Goal: Check status: Check status

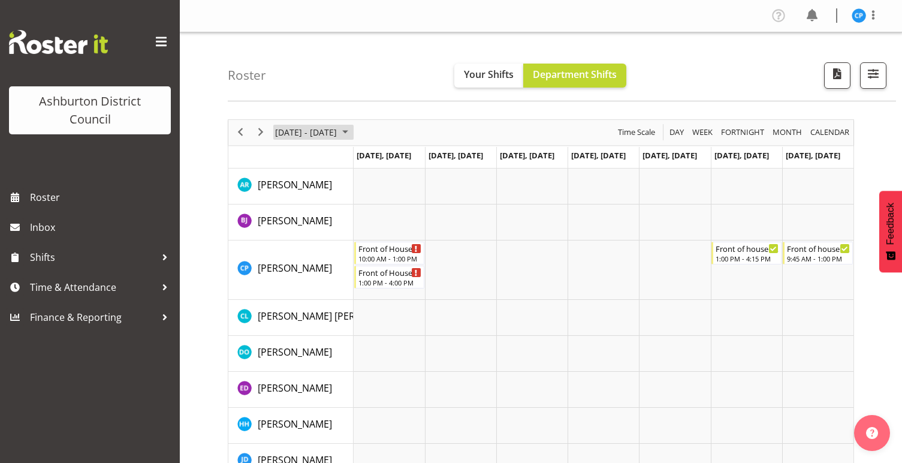
click at [306, 135] on span "[DATE] - [DATE]" at bounding box center [306, 132] width 64 height 15
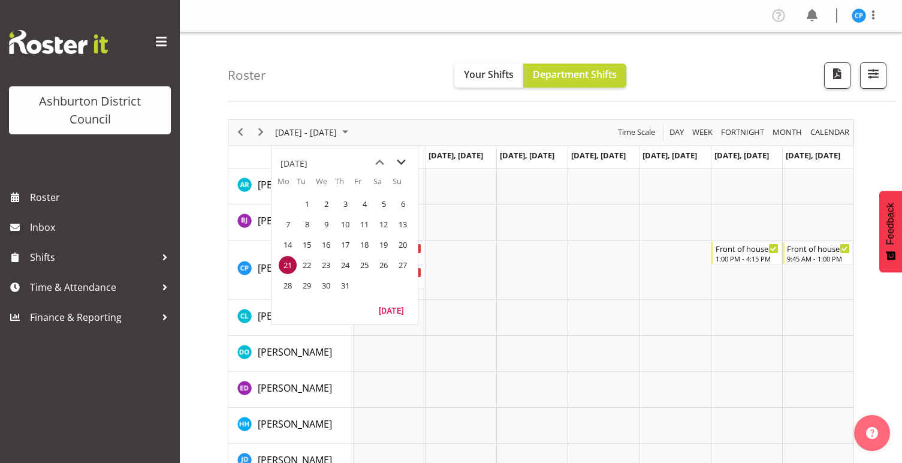
click at [403, 158] on span "next month" at bounding box center [401, 163] width 21 height 22
click at [283, 268] on span "22" at bounding box center [288, 265] width 18 height 18
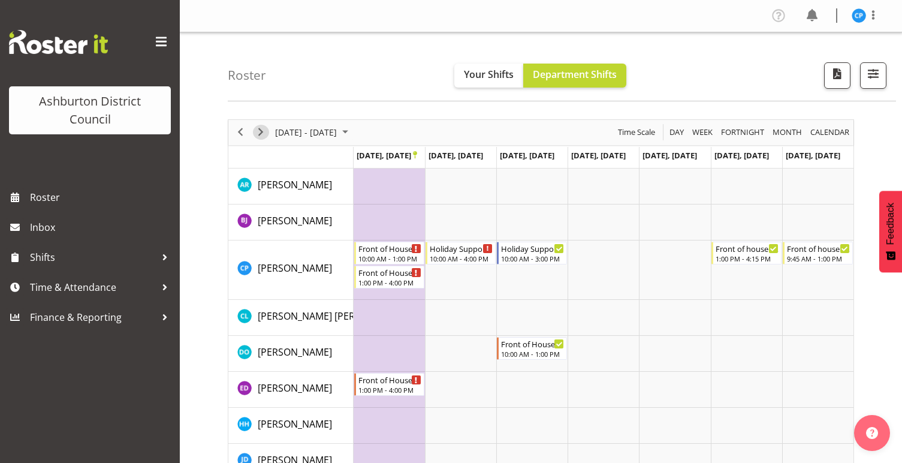
click at [259, 127] on span "Next" at bounding box center [260, 132] width 14 height 15
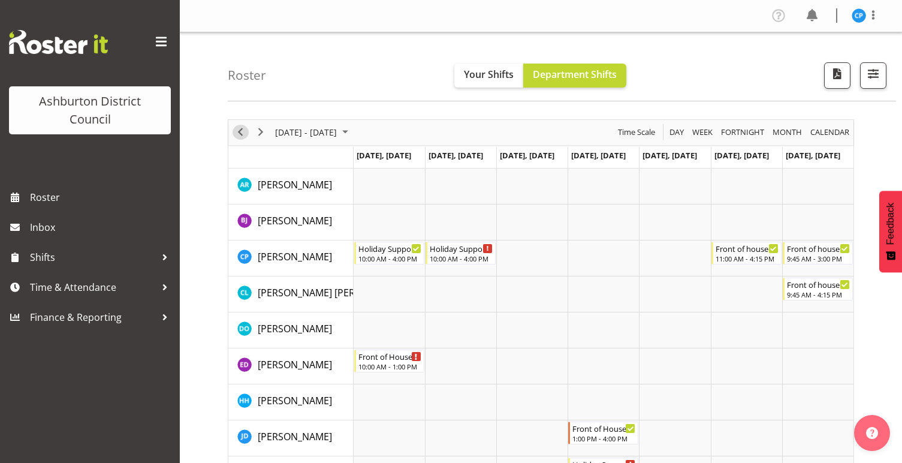
click at [242, 131] on span "Previous" at bounding box center [240, 132] width 14 height 15
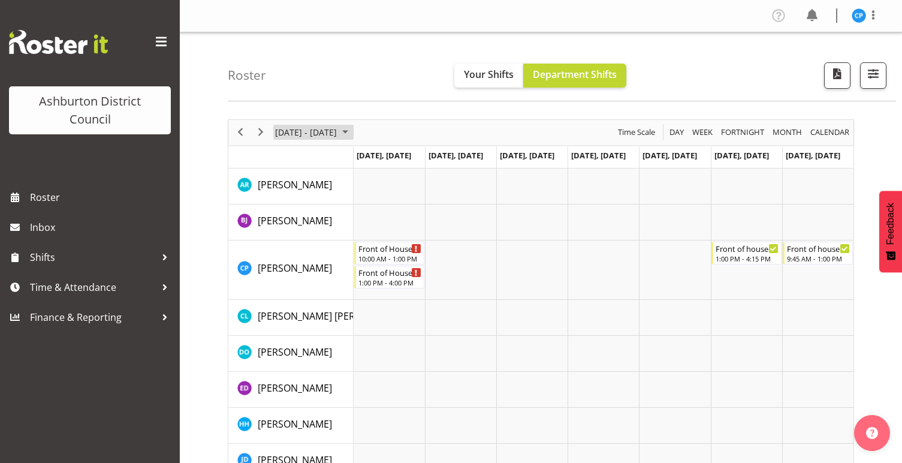
click at [322, 133] on span "[DATE] - [DATE]" at bounding box center [306, 132] width 64 height 15
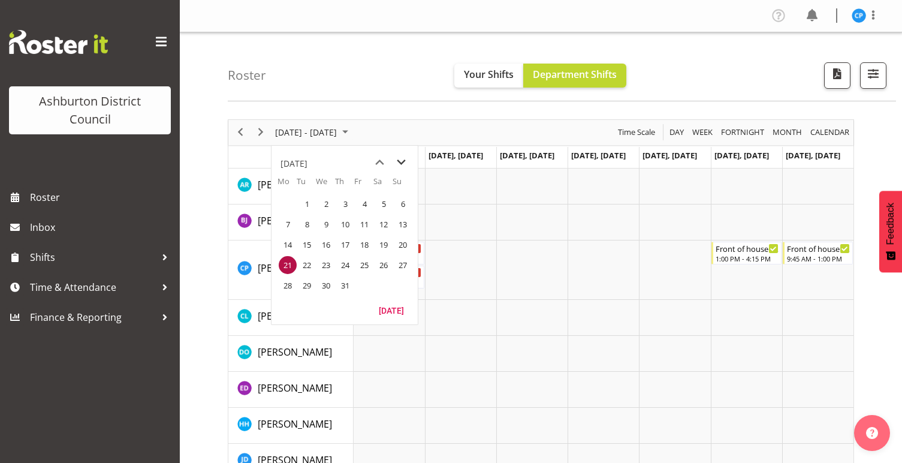
click at [400, 158] on span "next month" at bounding box center [401, 163] width 21 height 22
click at [287, 265] on span "22" at bounding box center [288, 265] width 18 height 18
